Goal: Information Seeking & Learning: Learn about a topic

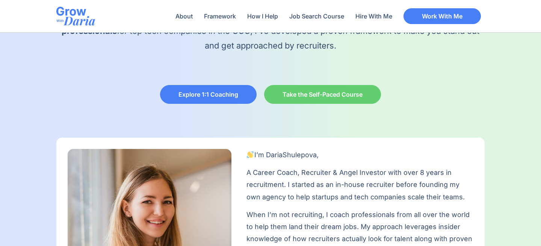
scroll to position [154, 0]
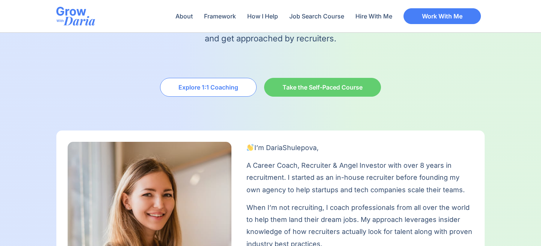
click at [217, 88] on span "Explore 1:1 Coaching" at bounding box center [208, 87] width 60 height 6
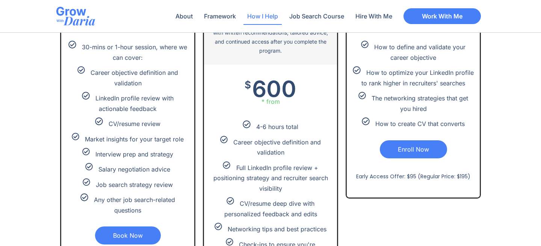
scroll to position [1600, 0]
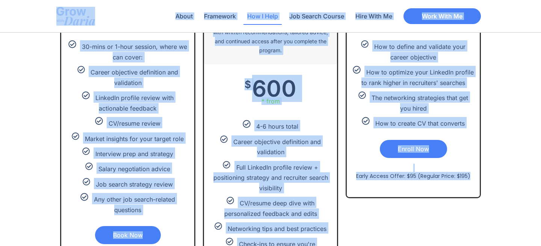
drag, startPoint x: 19, startPoint y: 8, endPoint x: 478, endPoint y: 205, distance: 499.5
click at [478, 205] on div "1:1 Consultation A fast-paced, focused session to get immediate answers and exp…" at bounding box center [270, 171] width 428 height 496
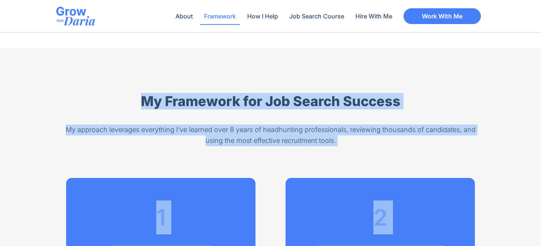
scroll to position [851, 0]
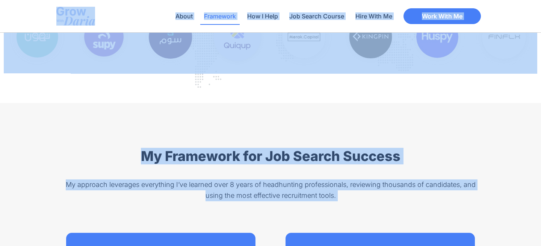
drag, startPoint x: 478, startPoint y: 205, endPoint x: 38, endPoint y: 13, distance: 480.1
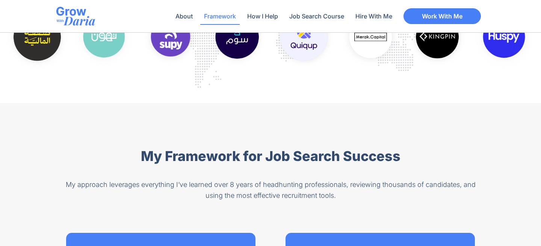
click at [38, 13] on div "About Framework How I Help Job Search Course Hire With Me About Framework How I…" at bounding box center [270, 16] width 541 height 33
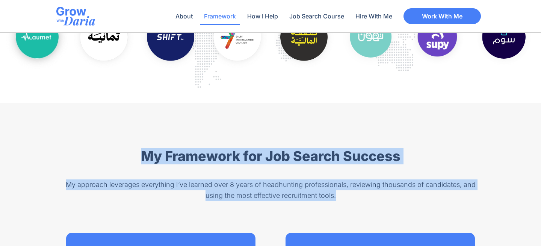
drag, startPoint x: 133, startPoint y: 117, endPoint x: 324, endPoint y: 202, distance: 209.3
click at [324, 202] on div "My approach leverages everything I’ve learned over 8 years of headhunting profe…" at bounding box center [270, 189] width 428 height 35
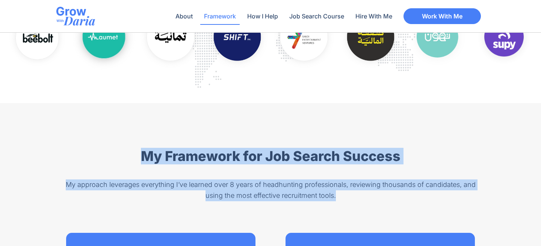
drag, startPoint x: 128, startPoint y: 131, endPoint x: 371, endPoint y: 191, distance: 250.5
click at [371, 191] on p "My approach leverages everything I’ve learned over 8 years of headhunting profe…" at bounding box center [270, 190] width 428 height 22
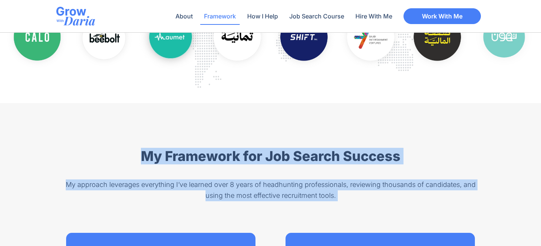
drag, startPoint x: 371, startPoint y: 191, endPoint x: 141, endPoint y: 148, distance: 234.1
click at [141, 148] on h2 "My Framework for Job Search Success" at bounding box center [270, 156] width 428 height 16
drag, startPoint x: 353, startPoint y: 199, endPoint x: 140, endPoint y: 134, distance: 222.6
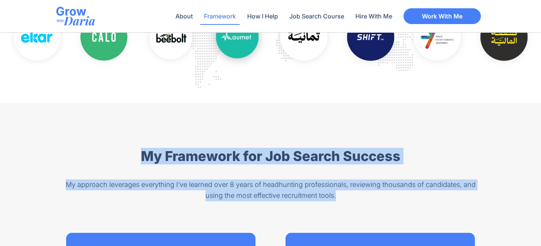
drag, startPoint x: 409, startPoint y: 120, endPoint x: 392, endPoint y: 199, distance: 81.4
click at [392, 199] on p "My approach leverages everything I’ve learned over 8 years of headhunting profe…" at bounding box center [270, 190] width 428 height 22
drag, startPoint x: 408, startPoint y: 125, endPoint x: 390, endPoint y: 200, distance: 77.2
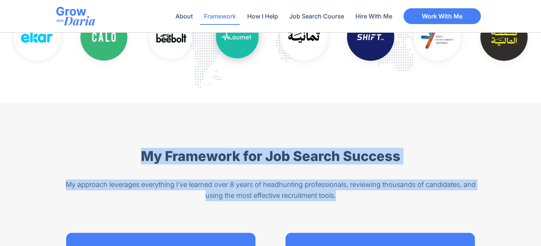
click at [390, 200] on div "My approach leverages everything I’ve learned over 8 years of headhunting profe…" at bounding box center [270, 189] width 428 height 35
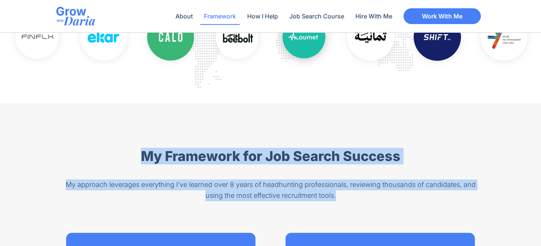
drag, startPoint x: 400, startPoint y: 130, endPoint x: 386, endPoint y: 208, distance: 79.5
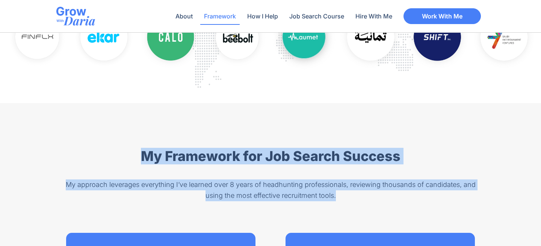
drag, startPoint x: 394, startPoint y: 121, endPoint x: 391, endPoint y: 193, distance: 72.5
click at [391, 193] on p "My approach leverages everything I’ve learned over 8 years of headhunting profe…" at bounding box center [270, 190] width 428 height 22
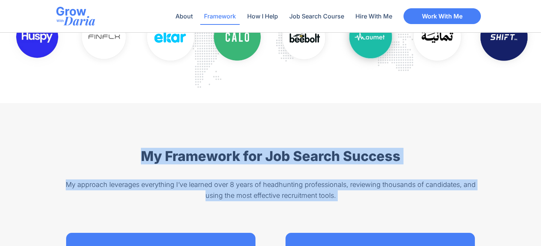
drag, startPoint x: 142, startPoint y: 123, endPoint x: 320, endPoint y: 223, distance: 203.8
drag, startPoint x: 133, startPoint y: 123, endPoint x: 338, endPoint y: 213, distance: 224.2
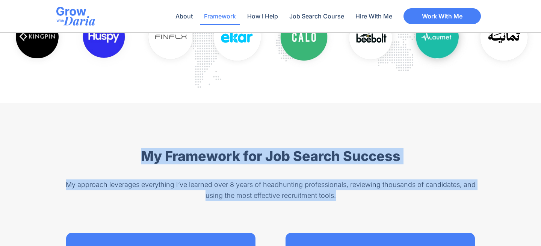
drag, startPoint x: 272, startPoint y: 107, endPoint x: 269, endPoint y: 202, distance: 95.4
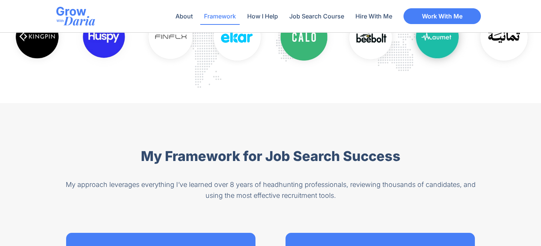
click at [275, 148] on h2 "My Framework for Job Search Success" at bounding box center [270, 156] width 428 height 16
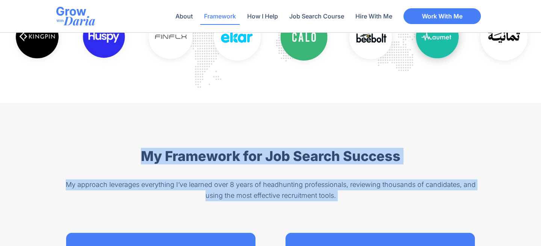
drag, startPoint x: 274, startPoint y: 114, endPoint x: 274, endPoint y: 233, distance: 118.7
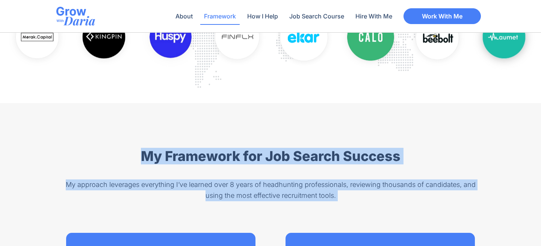
drag, startPoint x: 273, startPoint y: 113, endPoint x: 272, endPoint y: 223, distance: 110.0
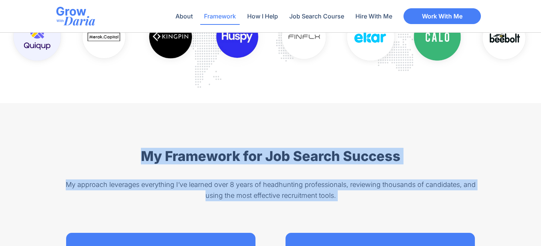
drag, startPoint x: 265, startPoint y: 106, endPoint x: 252, endPoint y: 223, distance: 117.5
click at [269, 191] on p "My approach leverages everything I’ve learned over 8 years of headhunting profe…" at bounding box center [270, 190] width 428 height 22
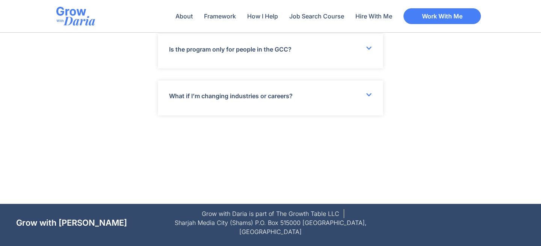
scroll to position [2781, 0]
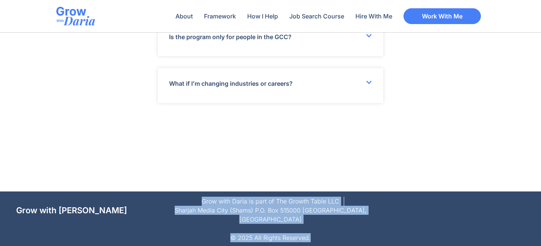
drag, startPoint x: 273, startPoint y: 180, endPoint x: 404, endPoint y: 269, distance: 158.3
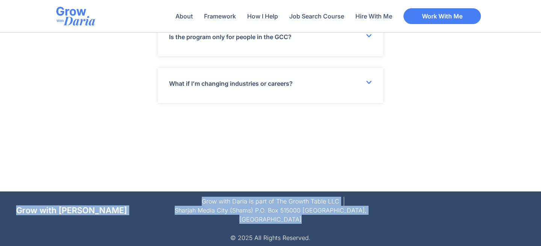
drag, startPoint x: 397, startPoint y: 144, endPoint x: 400, endPoint y: 213, distance: 68.8
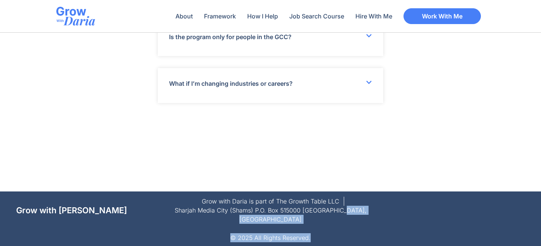
drag, startPoint x: 402, startPoint y: 179, endPoint x: 402, endPoint y: 237, distance: 57.5
click at [402, 237] on p "© 2025 All Rights Reserved." at bounding box center [270, 237] width 508 height 9
drag, startPoint x: 402, startPoint y: 237, endPoint x: 407, endPoint y: 181, distance: 55.8
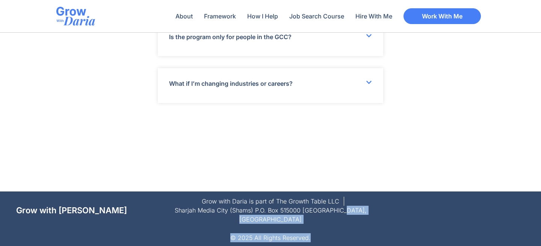
drag, startPoint x: 407, startPoint y: 181, endPoint x: 407, endPoint y: 230, distance: 49.2
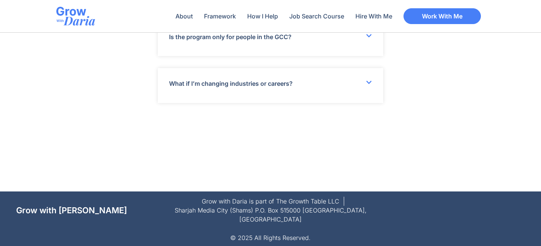
click at [407, 223] on div at bounding box center [460, 209] width 127 height 27
